Goal: Task Accomplishment & Management: Manage account settings

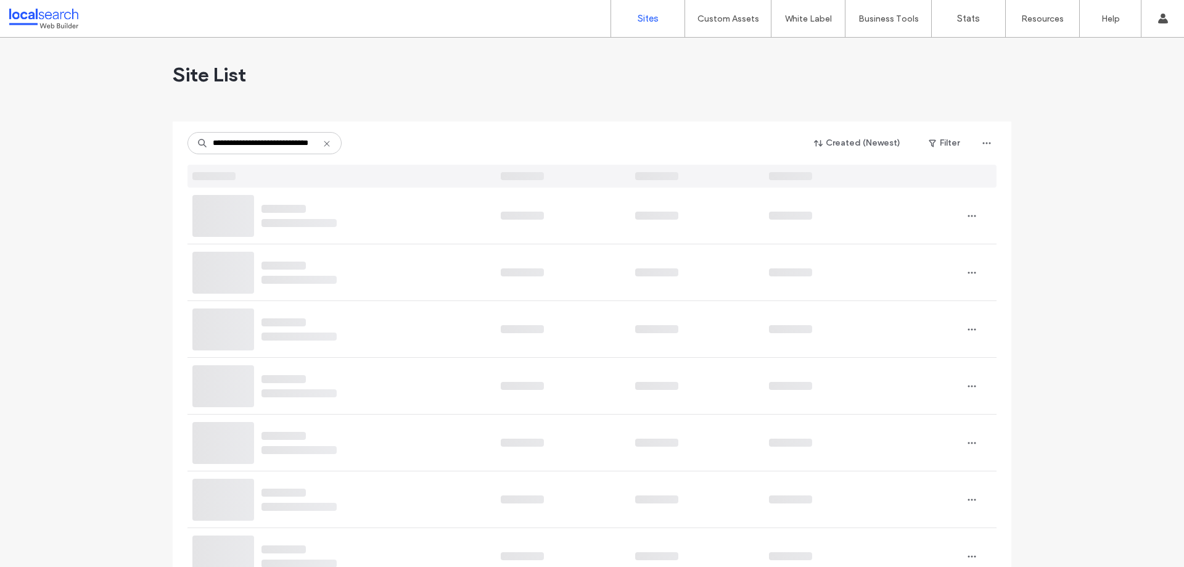
scroll to position [0, 25]
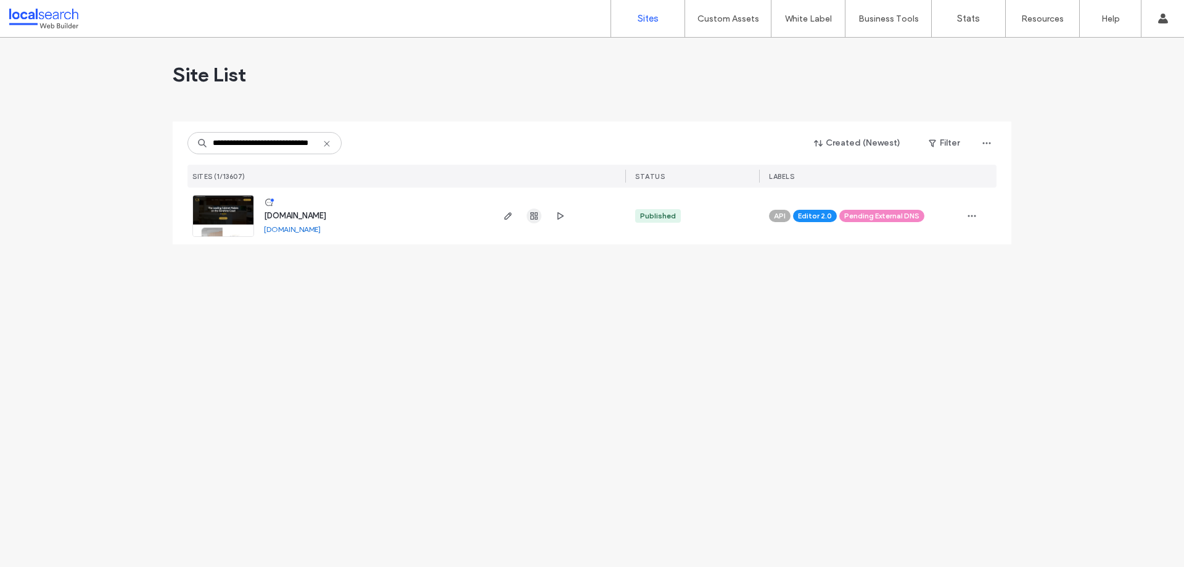
type input "**********"
click at [530, 215] on icon "button" at bounding box center [534, 216] width 10 height 10
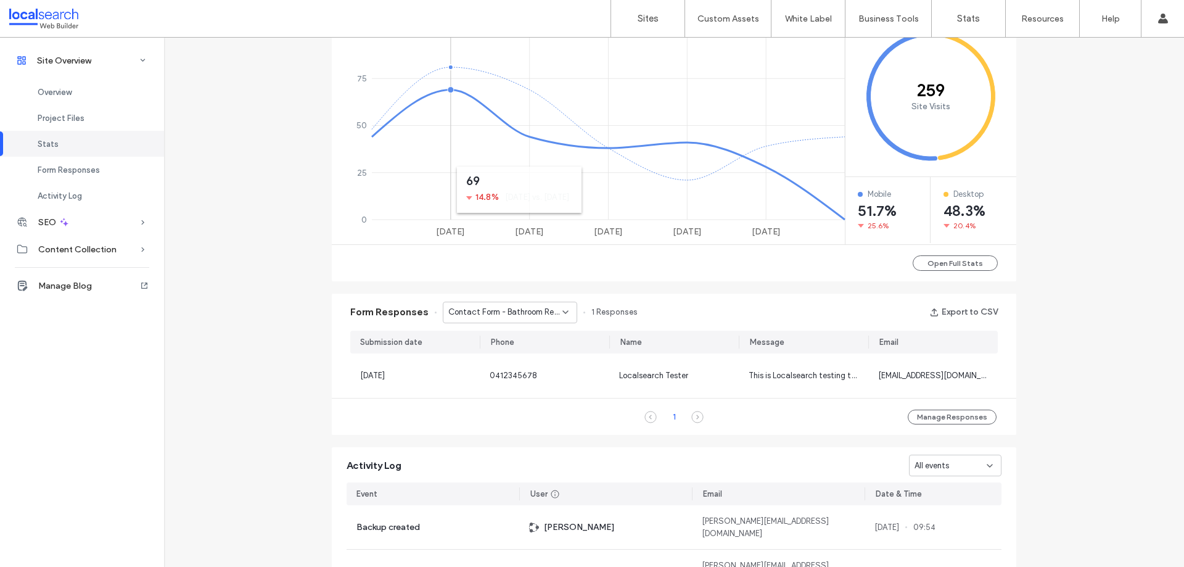
scroll to position [679, 0]
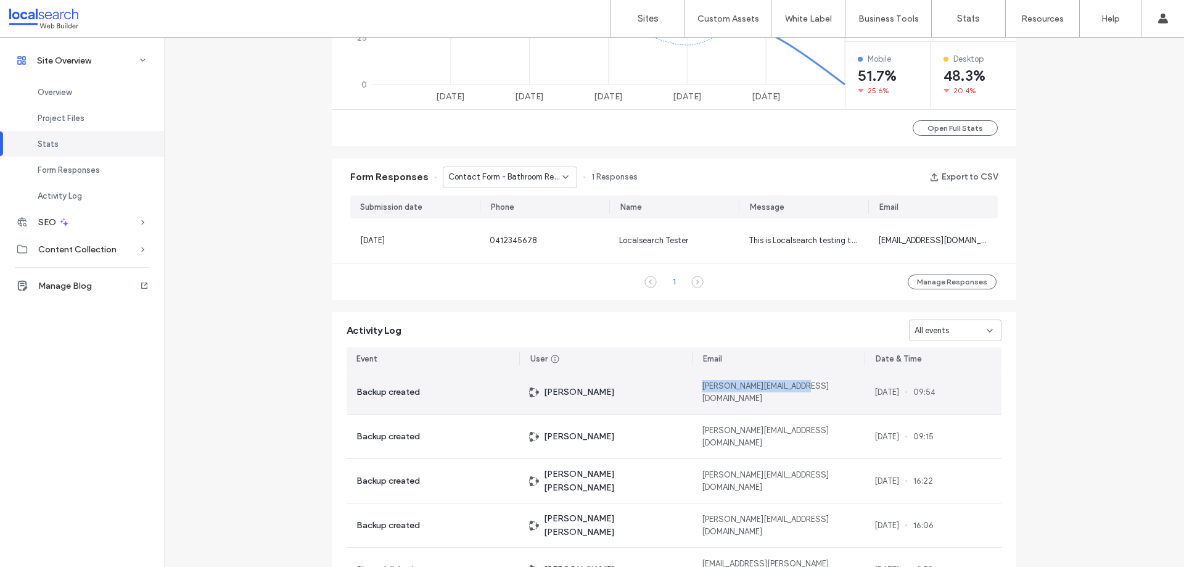
drag, startPoint x: 801, startPoint y: 390, endPoint x: 693, endPoint y: 392, distance: 108.6
click at [693, 392] on div "John.Sorila@Personiv.com" at bounding box center [778, 392] width 173 height 44
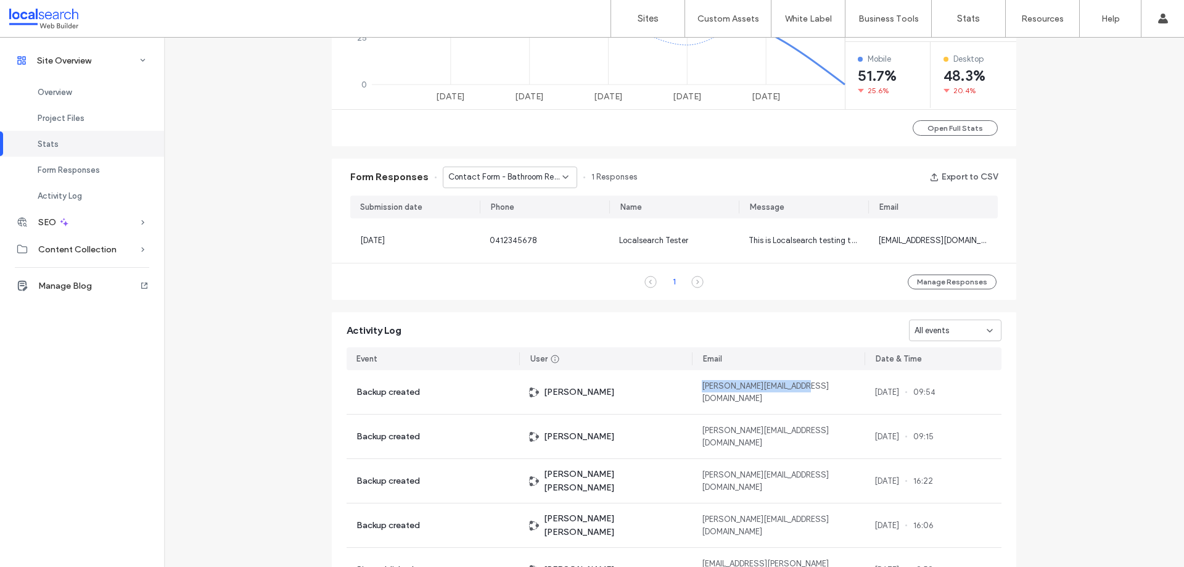
copy span "John.Sorila@Personiv.com"
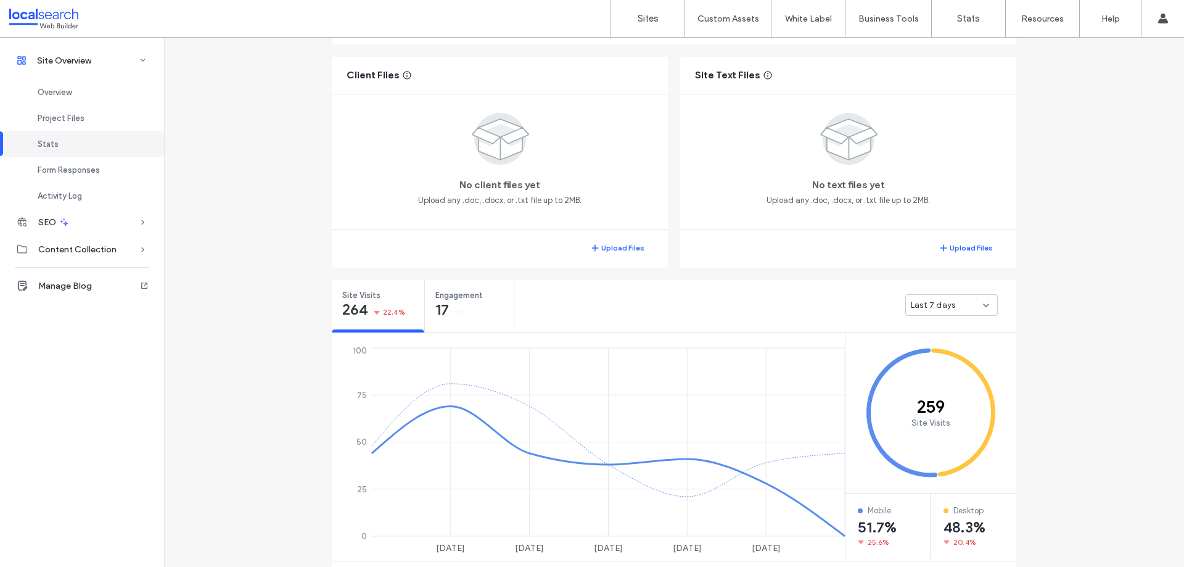
scroll to position [123, 0]
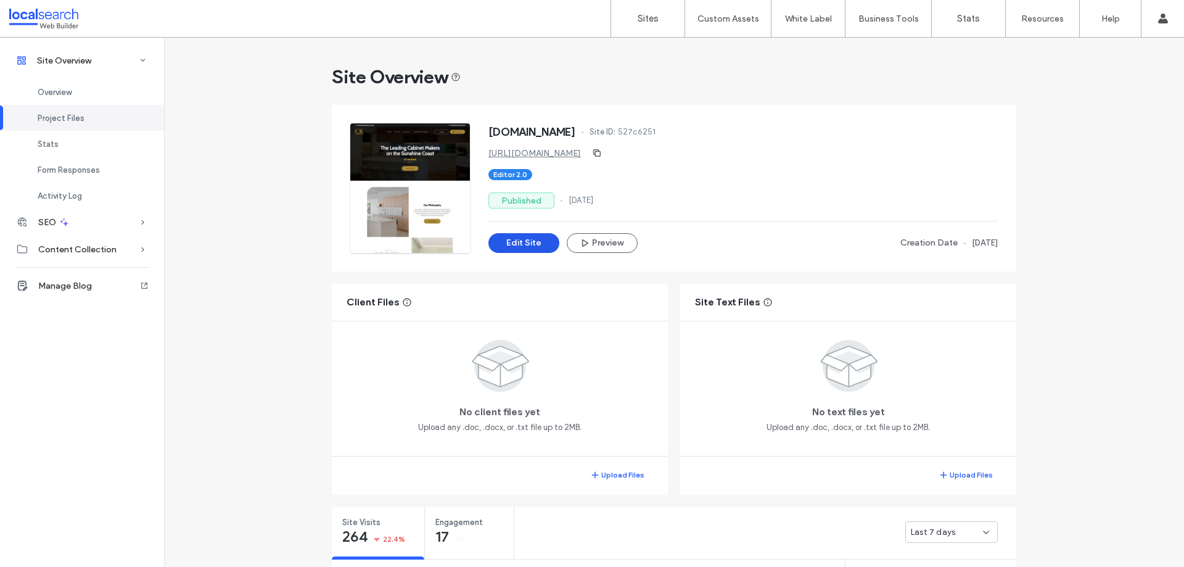
click at [527, 236] on button "Edit Site" at bounding box center [524, 243] width 71 height 20
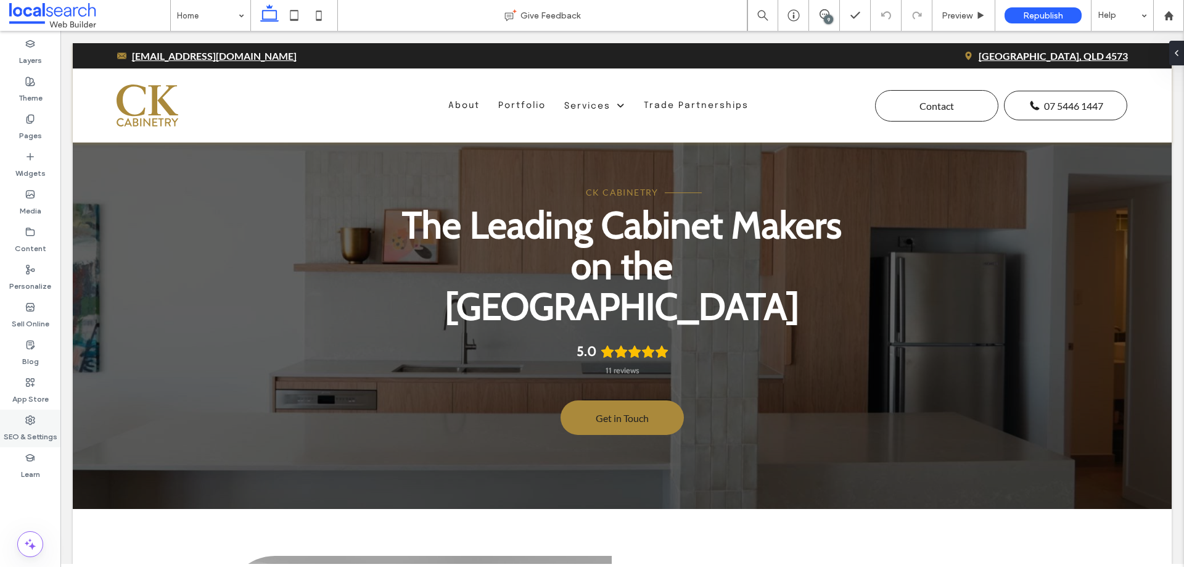
click at [27, 423] on icon at bounding box center [30, 420] width 10 height 10
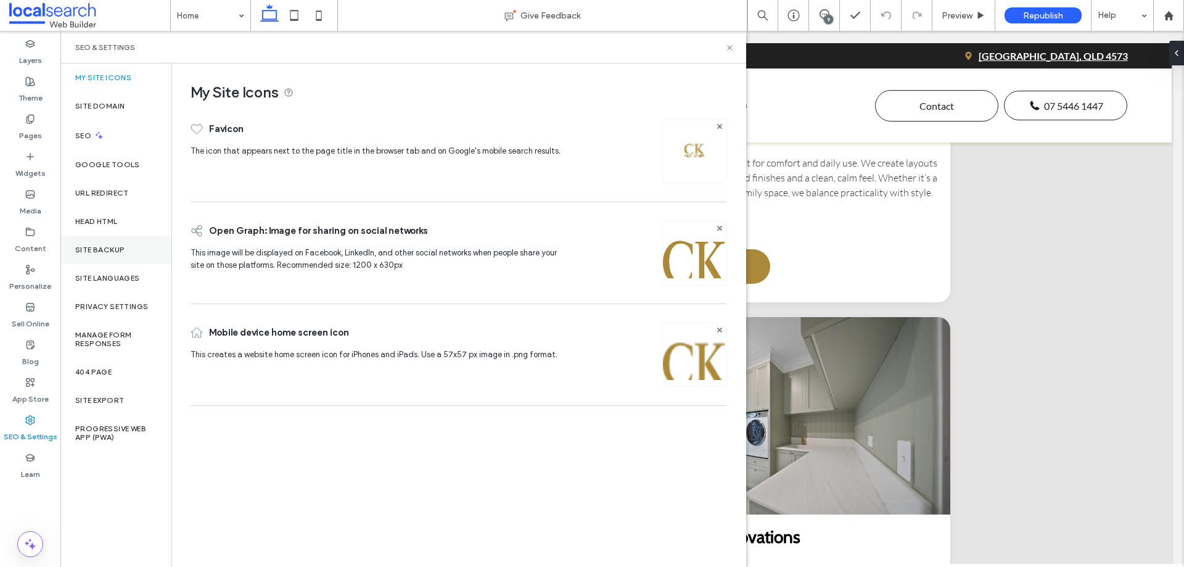
click at [103, 248] on label "Site Backup" at bounding box center [99, 250] width 49 height 9
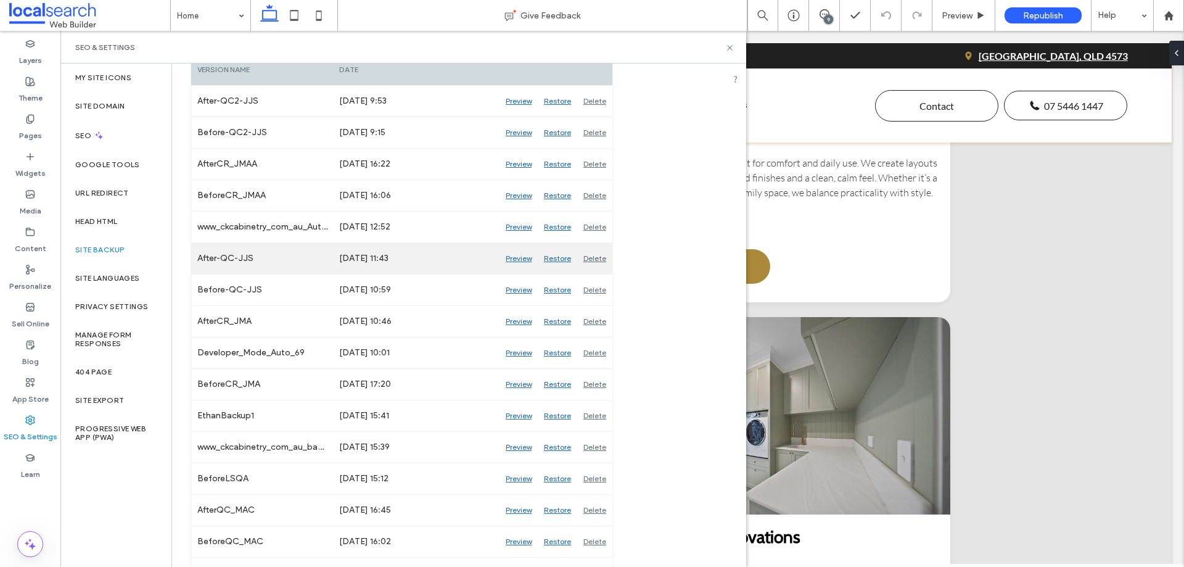
scroll to position [247, 0]
